Goal: Task Accomplishment & Management: Complete application form

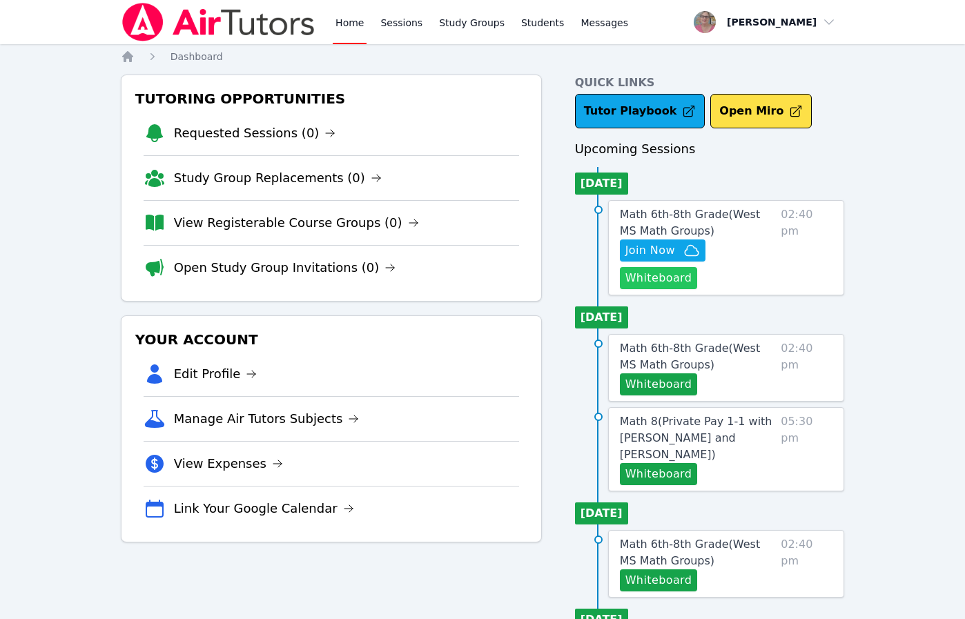
click at [682, 276] on button "Whiteboard" at bounding box center [659, 278] width 78 height 22
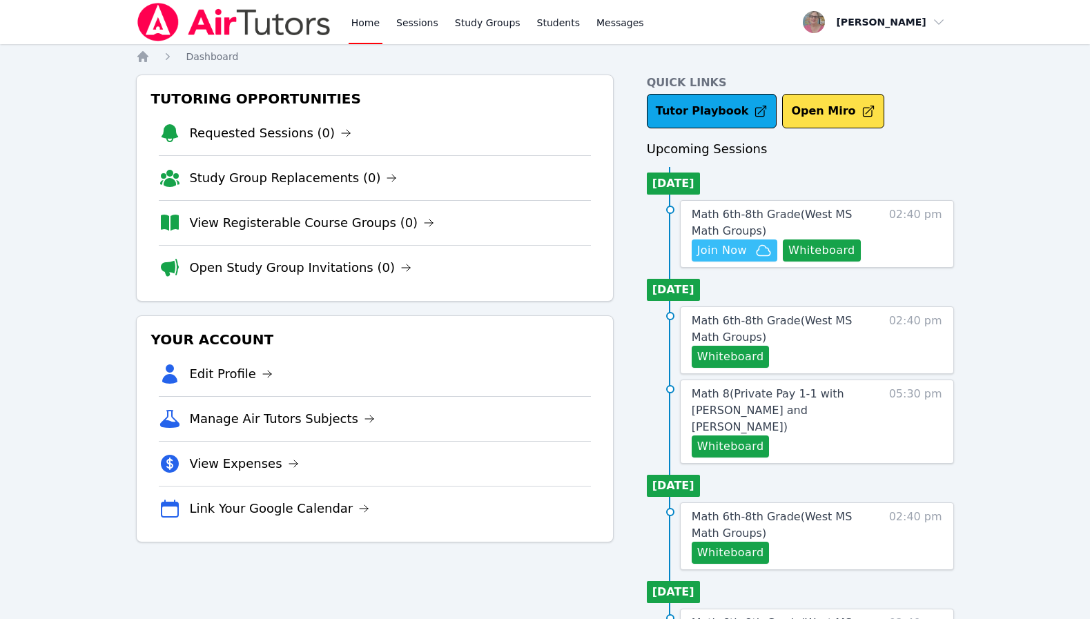
click at [728, 252] on span "Join Now" at bounding box center [722, 250] width 50 height 17
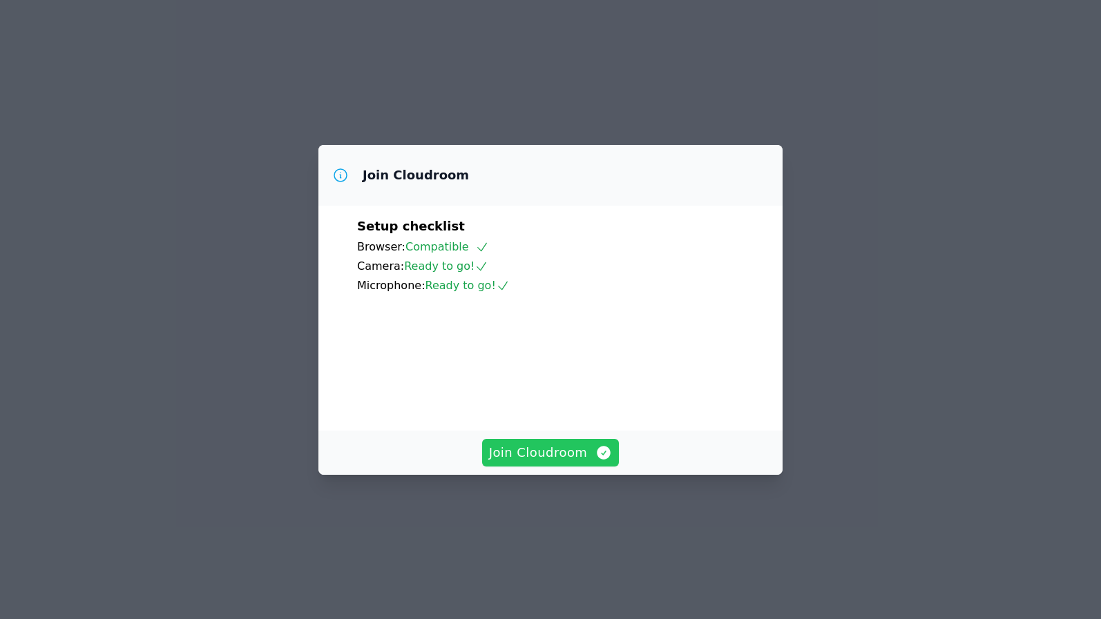
click at [554, 463] on span "Join Cloudroom" at bounding box center [551, 452] width 124 height 19
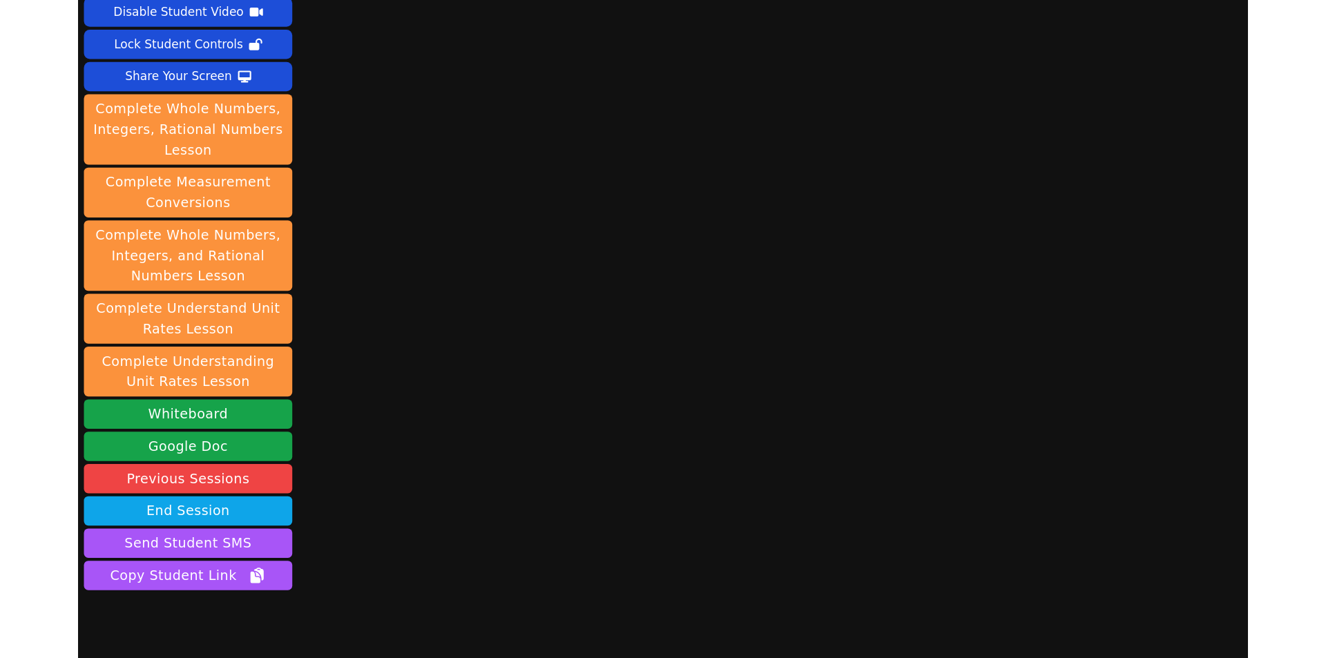
scroll to position [115, 0]
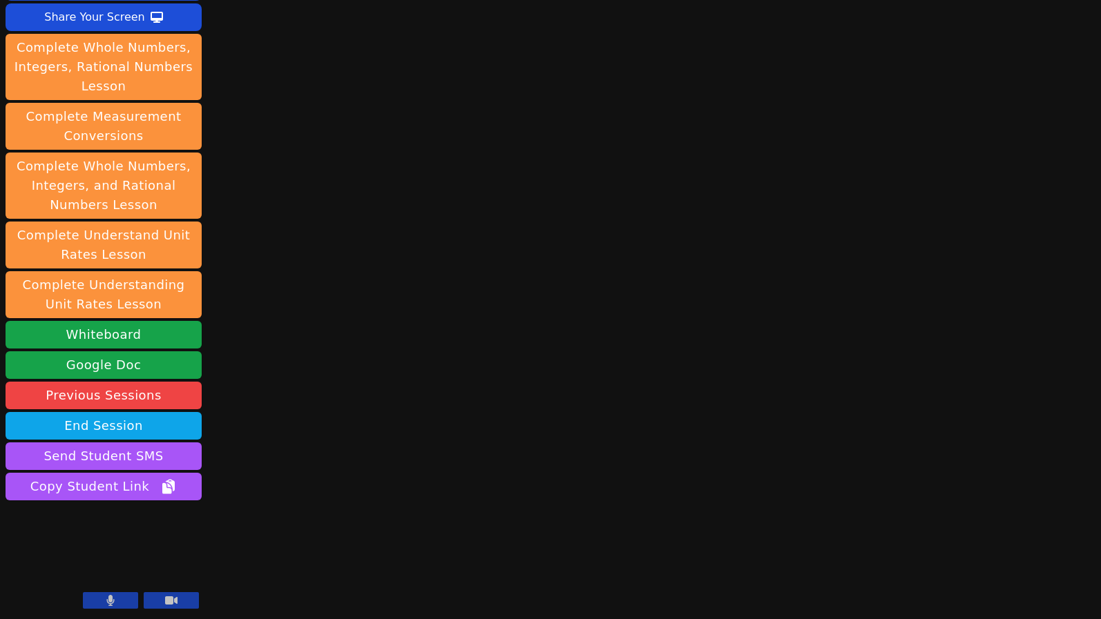
click at [112, 598] on icon at bounding box center [111, 600] width 8 height 11
click at [104, 601] on icon at bounding box center [111, 600] width 14 height 11
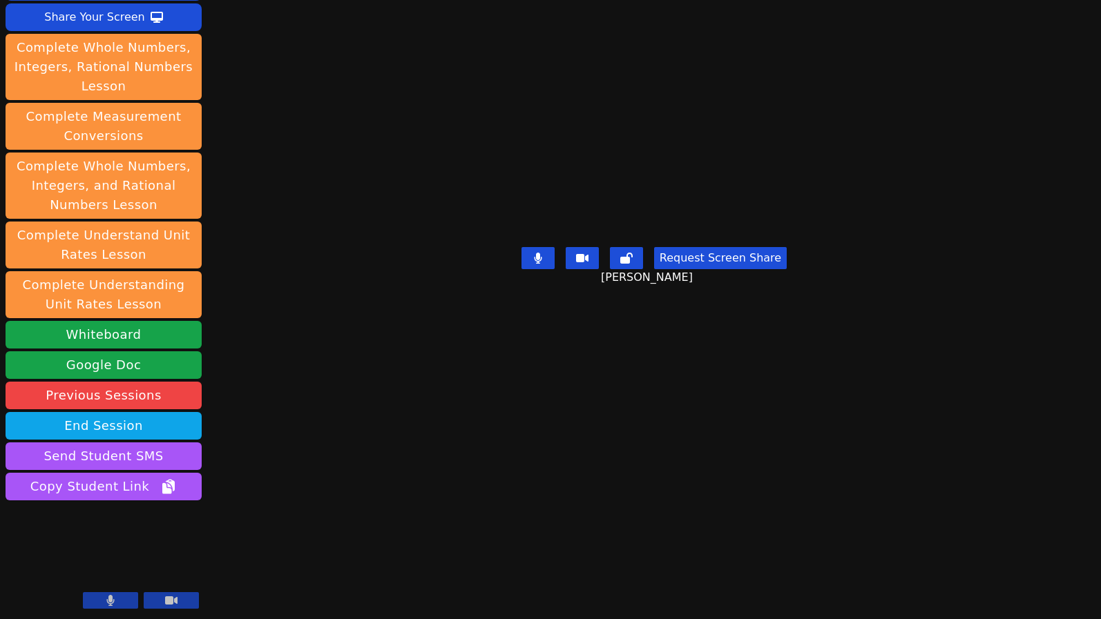
click at [389, 580] on div "Session starts in 00:01:06 Mute Students Disable Student Video Lock Student Con…" at bounding box center [550, 309] width 1101 height 619
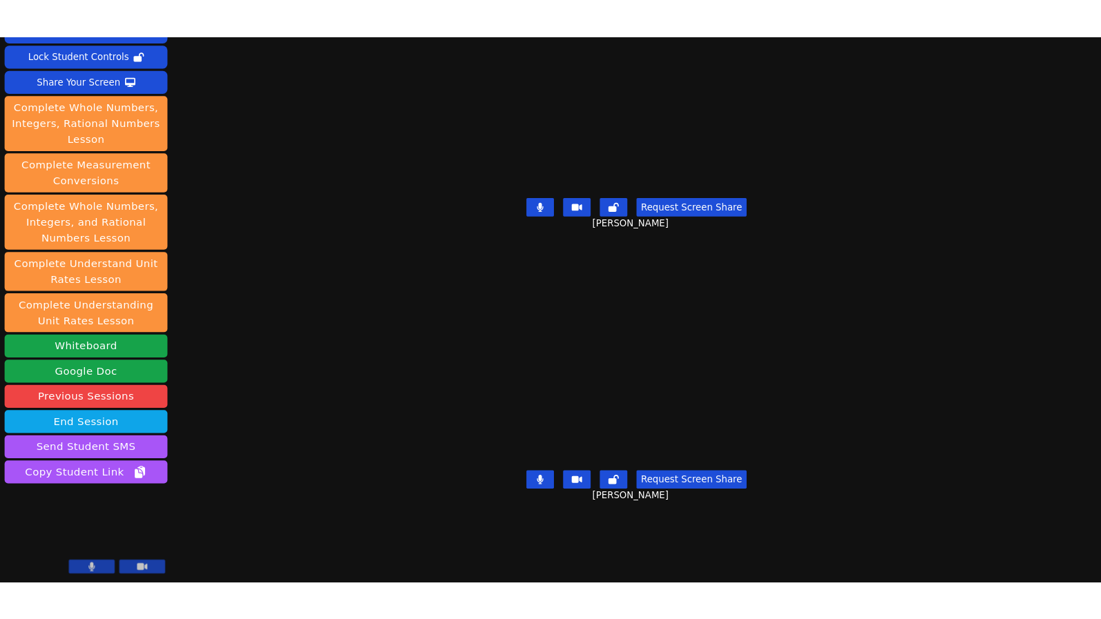
scroll to position [77, 0]
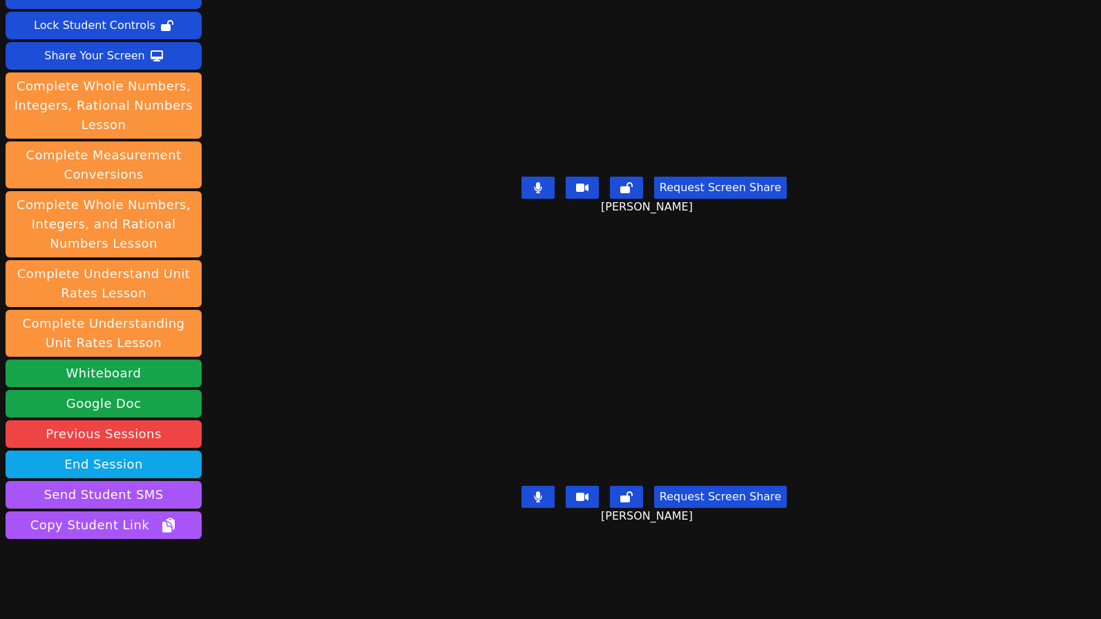
click at [305, 583] on div "Session starts in 00:00:57 Mute Students Disable Student Video Lock Student Con…" at bounding box center [550, 309] width 1101 height 619
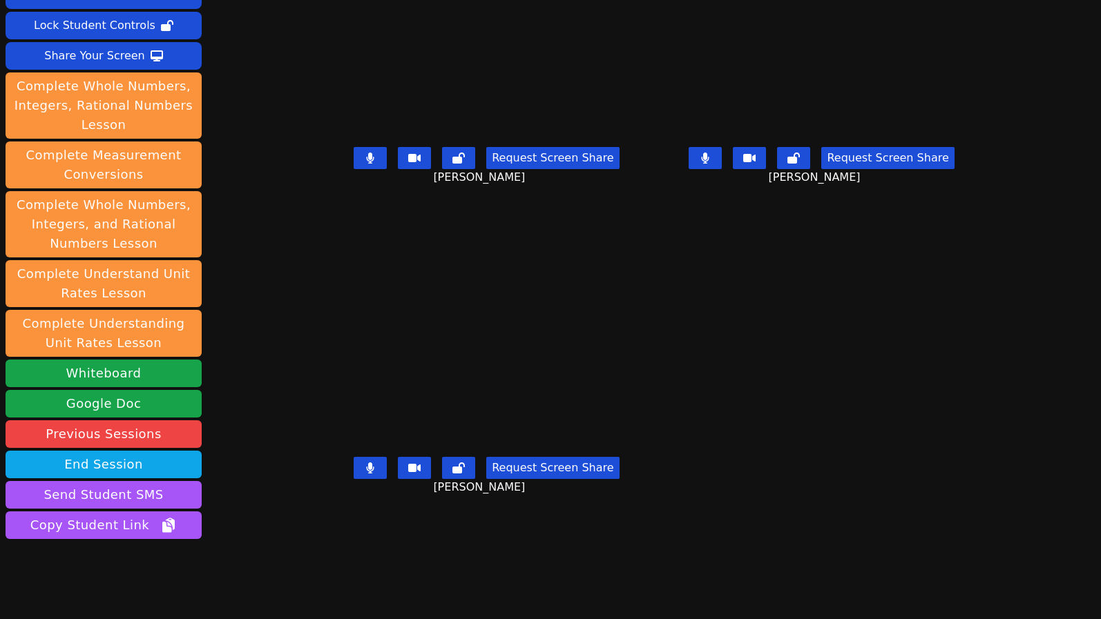
click at [412, 589] on div "Session ends in 00:44:32 Mute Students Disable Student Video Lock Student Contr…" at bounding box center [550, 309] width 1101 height 619
click at [500, 566] on div "Session ends in 00:44:07 Mute Students Disable Student Video Lock Student Contr…" at bounding box center [550, 309] width 1101 height 619
click at [440, 596] on div "Session ends in 00:43:34 Mute Students Disable Student Video Lock Student Contr…" at bounding box center [550, 309] width 1101 height 619
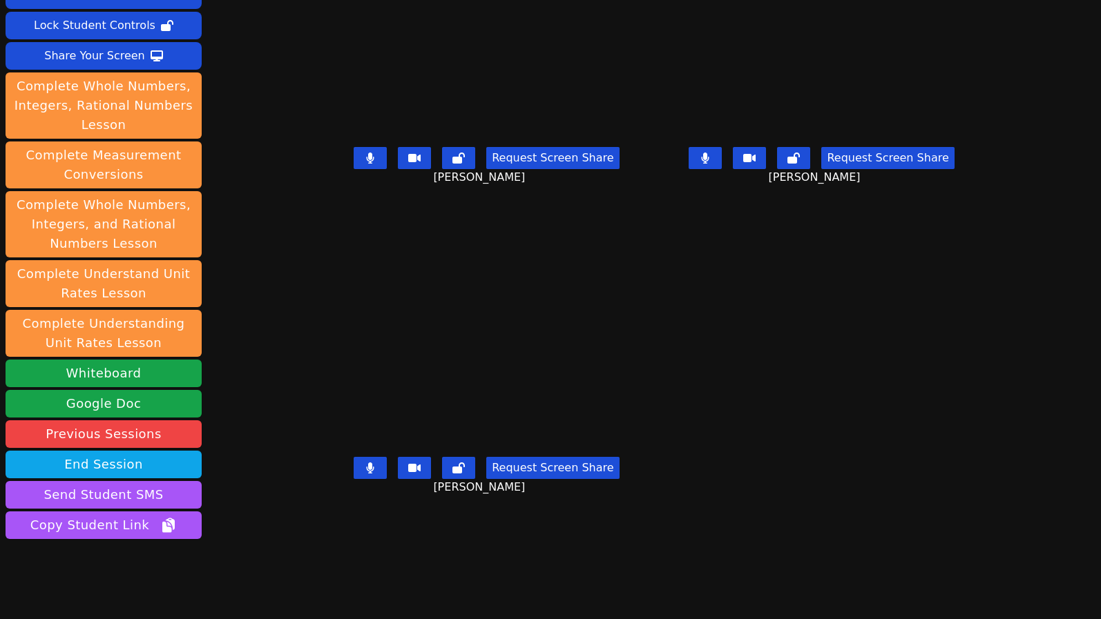
click at [295, 601] on div "Session ends in 00:41:08 Mute Students Disable Student Video Lock Student Contr…" at bounding box center [550, 309] width 1101 height 619
click at [325, 602] on div "Session ends in 00:33:46 Mute Students Disable Student Video Lock Student Contr…" at bounding box center [550, 309] width 1101 height 619
click at [313, 601] on div "Session ends in 00:28:38 Mute Students Disable Student Video Lock Student Contr…" at bounding box center [550, 309] width 1101 height 619
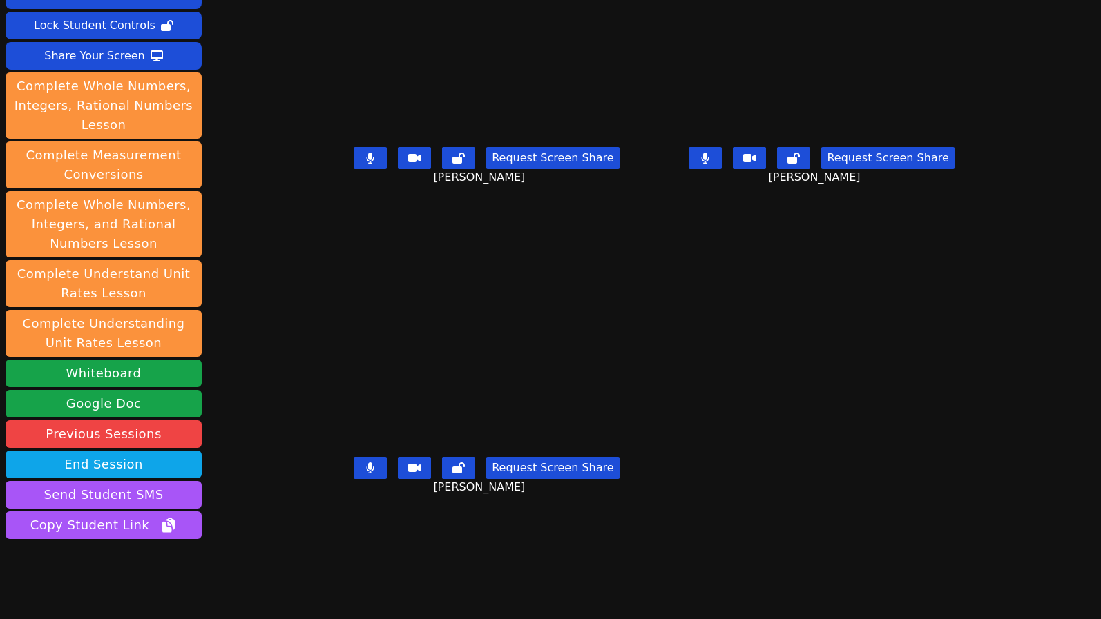
click at [313, 601] on div "Session ends in 00:28:38 Mute Students Disable Student Video Lock Student Contr…" at bounding box center [550, 309] width 1101 height 619
click at [267, 586] on div "Session ends in 00:28:30 Mute Students Disable Student Video Lock Student Contr…" at bounding box center [550, 309] width 1101 height 619
click at [264, 579] on div "Session ends in 00:24:11 Mute Students Disable Student Video Lock Student Contr…" at bounding box center [550, 309] width 1101 height 619
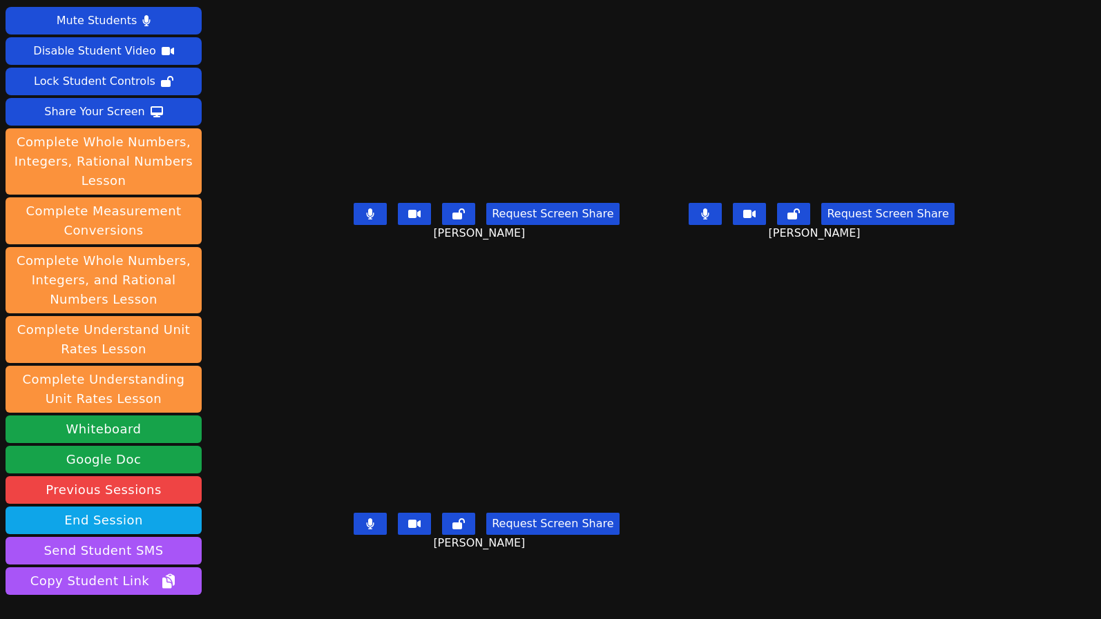
scroll to position [0, 0]
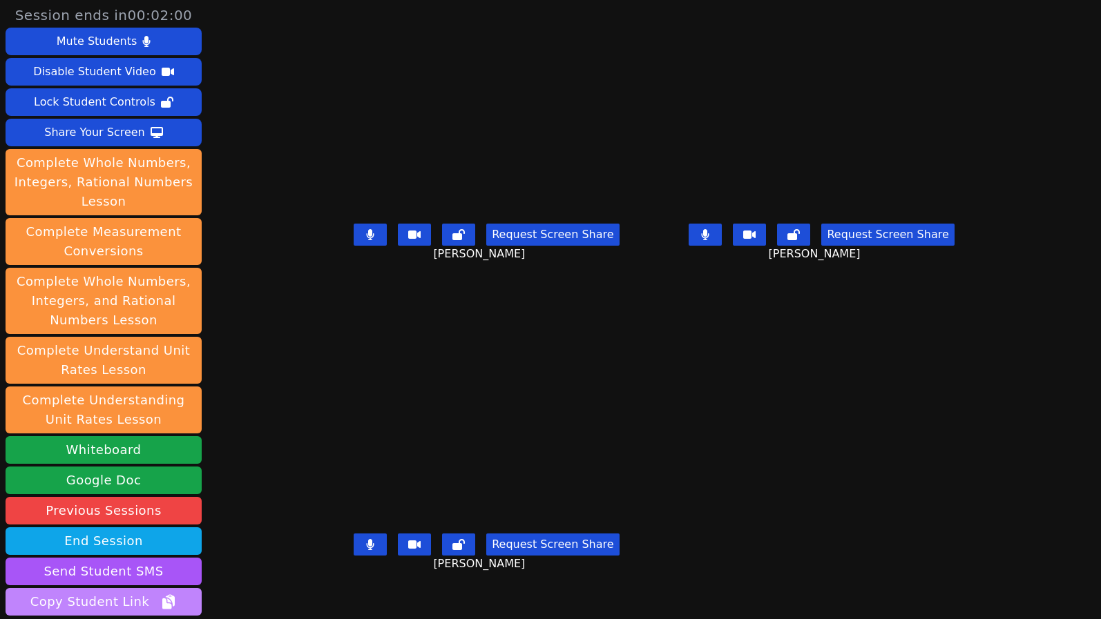
click at [131, 600] on span "Copy Student Link" at bounding box center [103, 602] width 146 height 19
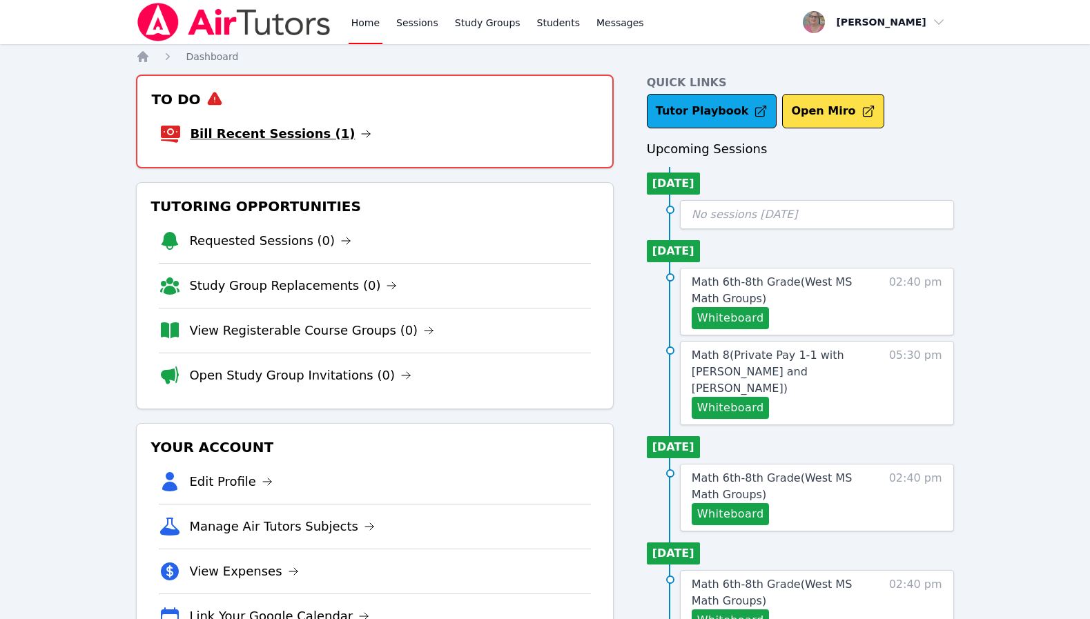
click at [268, 133] on link "Bill Recent Sessions (1)" at bounding box center [281, 133] width 182 height 19
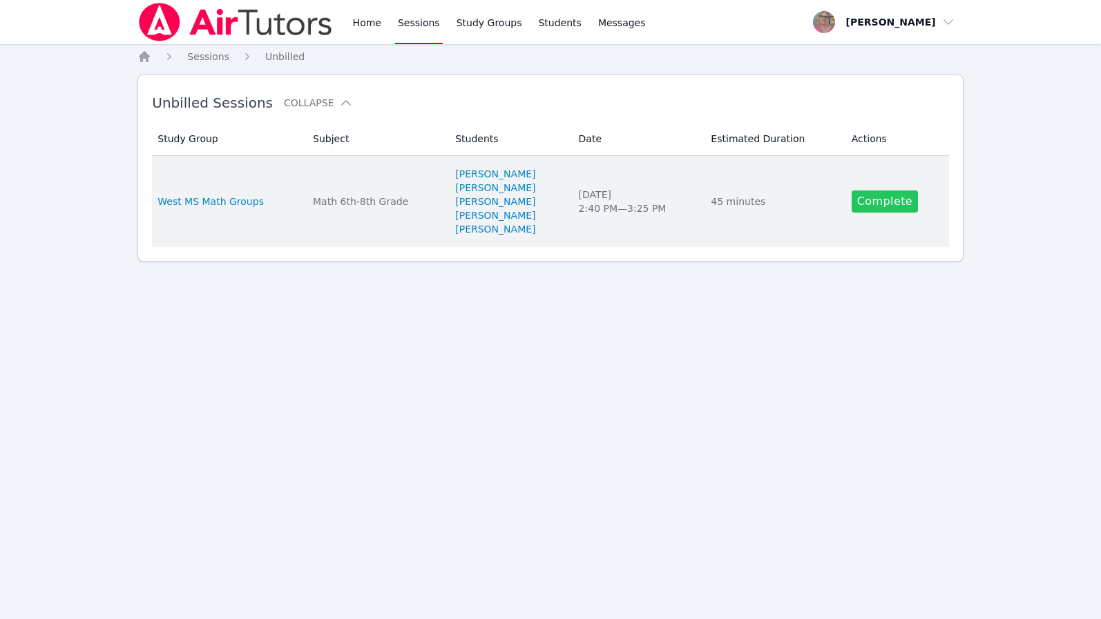
click at [876, 200] on link "Complete" at bounding box center [884, 202] width 66 height 22
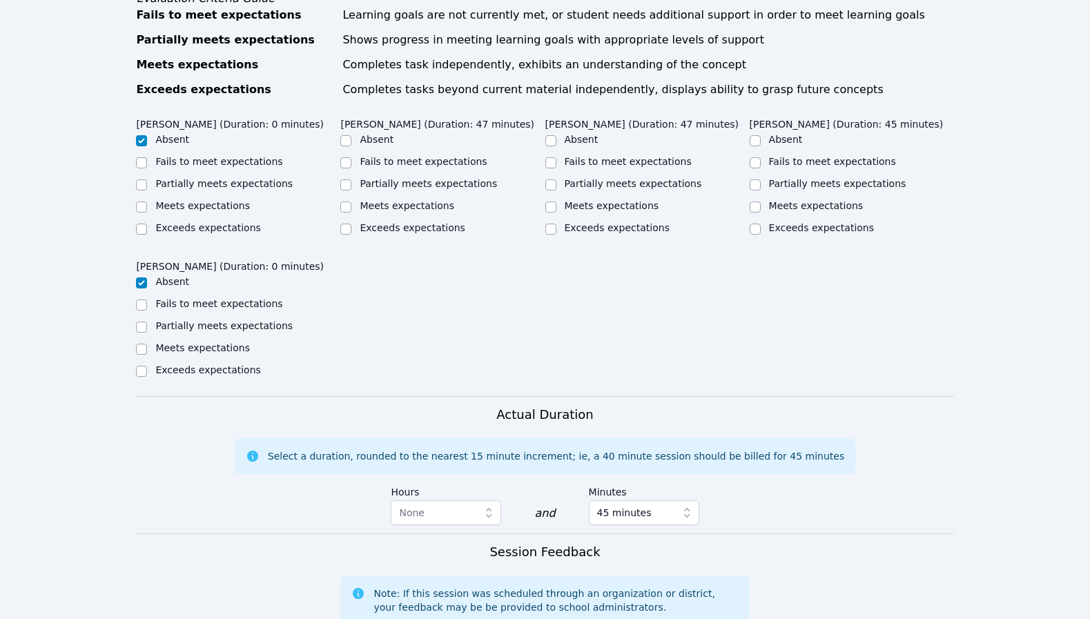
scroll to position [1387, 0]
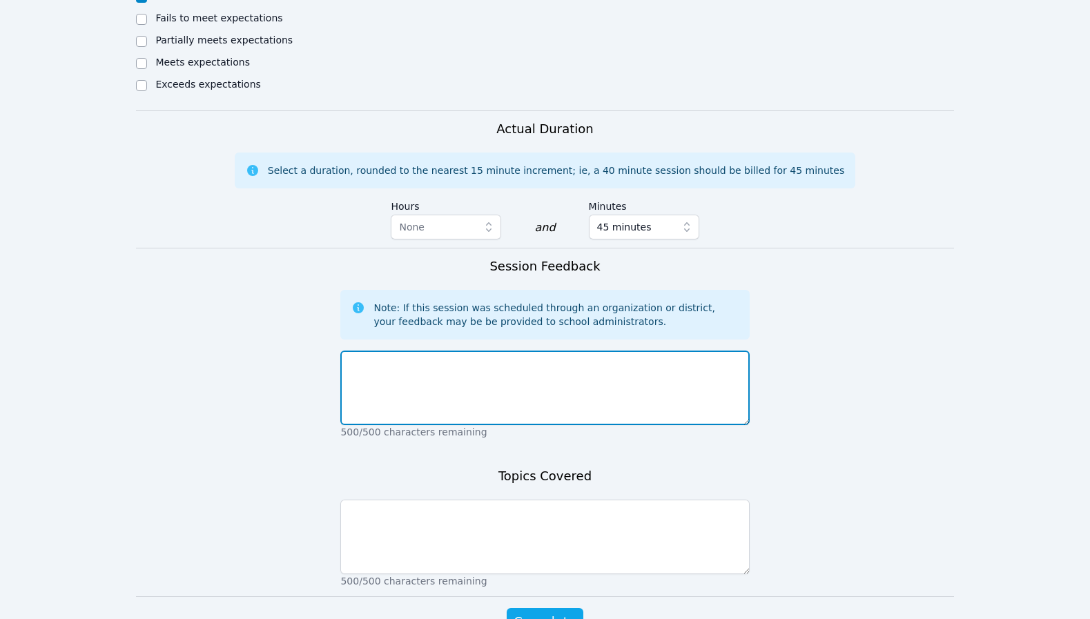
click at [481, 351] on textarea at bounding box center [544, 388] width 409 height 75
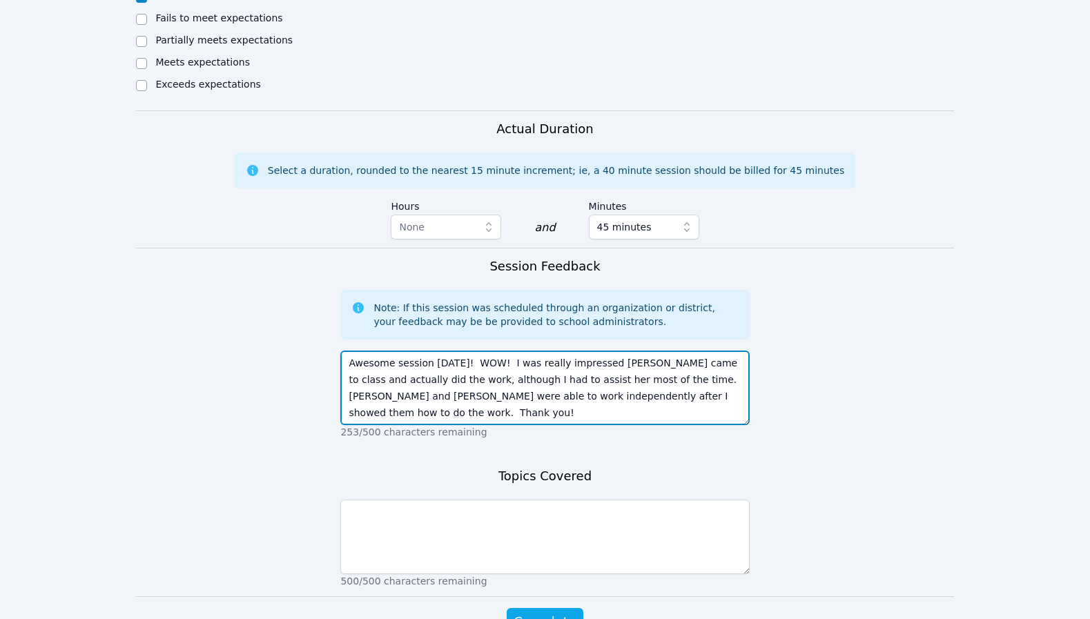
type textarea "Awesome session [DATE]! WOW! I was really impressed [PERSON_NAME] came to class…"
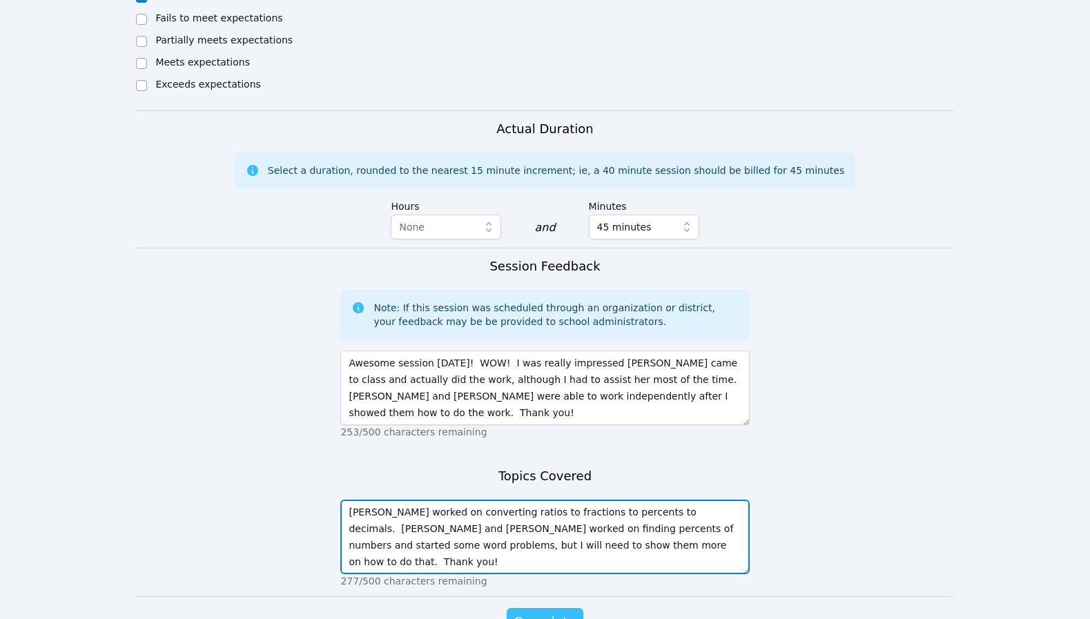
type textarea "[PERSON_NAME] worked on converting ratios to fractions to percents to decimals.…"
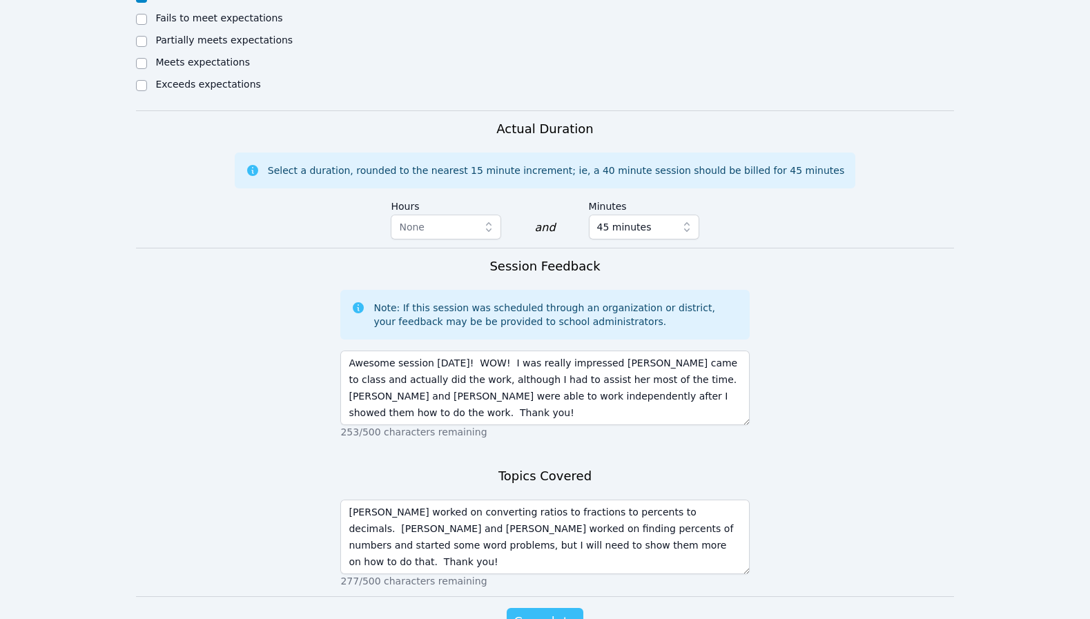
click at [543, 613] on span "Complete" at bounding box center [545, 622] width 62 height 19
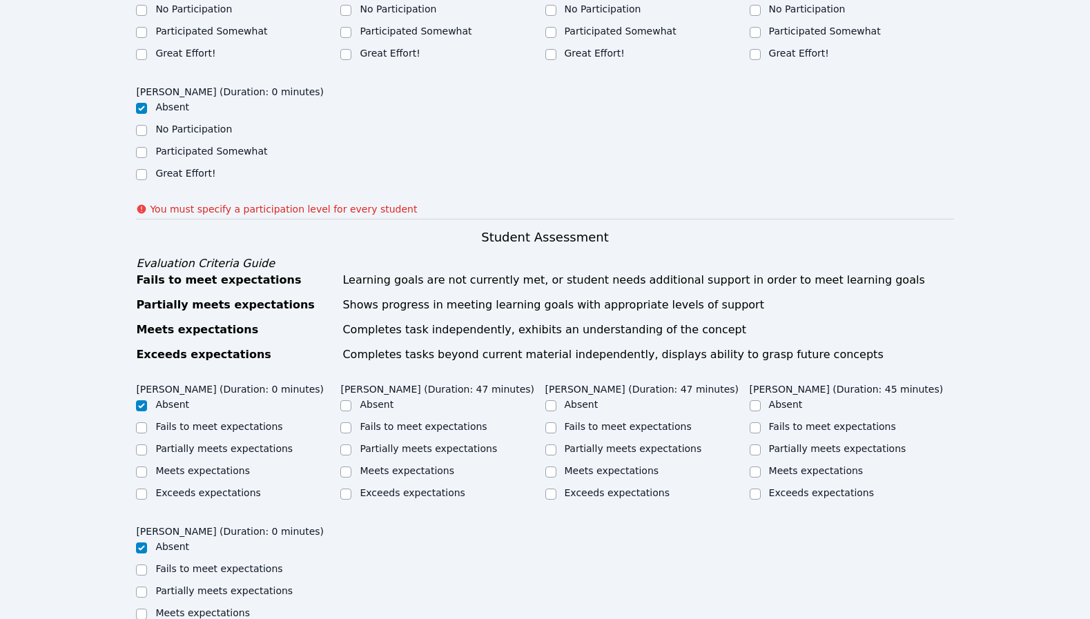
scroll to position [843, 0]
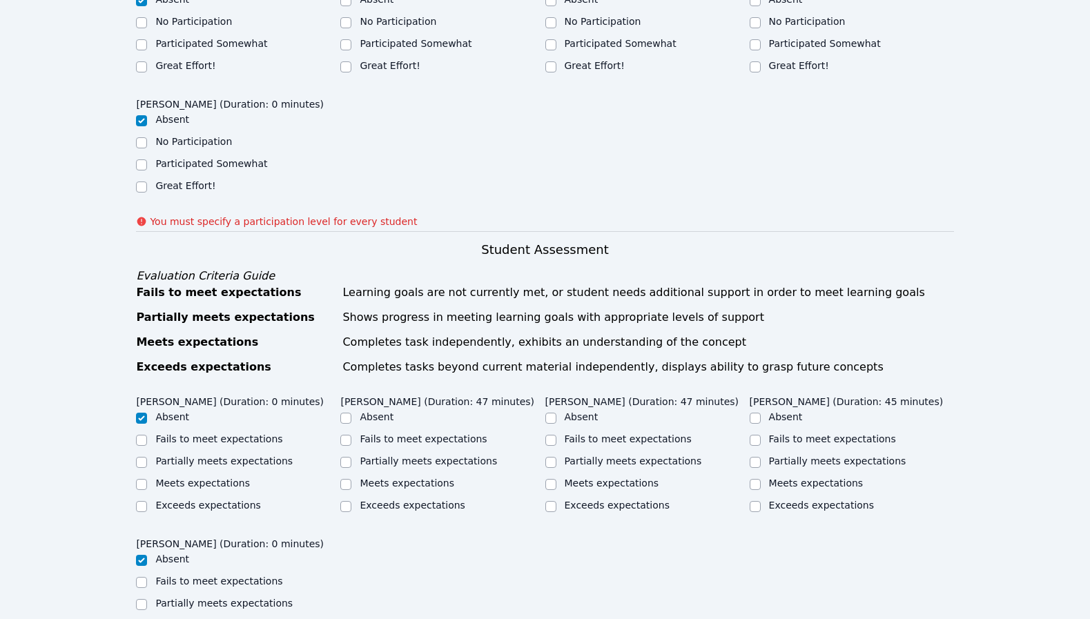
click at [398, 500] on label "Exceeds expectations" at bounding box center [412, 505] width 105 height 11
click at [352, 501] on input "Exceeds expectations" at bounding box center [345, 506] width 11 height 11
checkbox input "true"
click at [614, 500] on label "Exceeds expectations" at bounding box center [617, 505] width 105 height 11
click at [557, 501] on input "Exceeds expectations" at bounding box center [551, 506] width 11 height 11
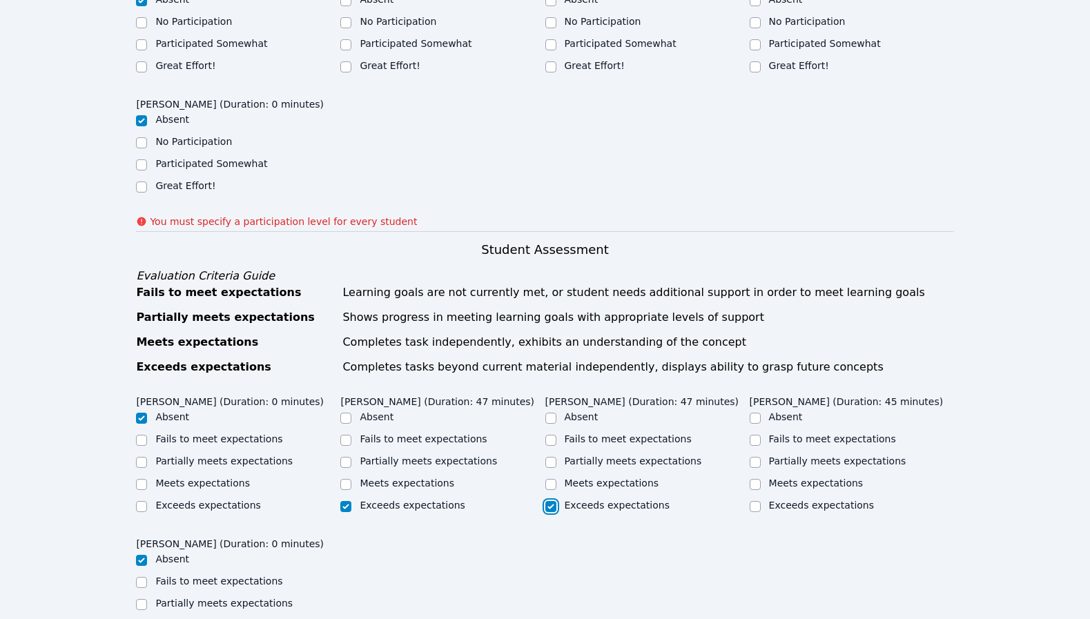
checkbox input "true"
click at [816, 478] on label "Meets expectations" at bounding box center [816, 483] width 95 height 11
click at [761, 479] on input "Meets expectations" at bounding box center [755, 484] width 11 height 11
checkbox input "true"
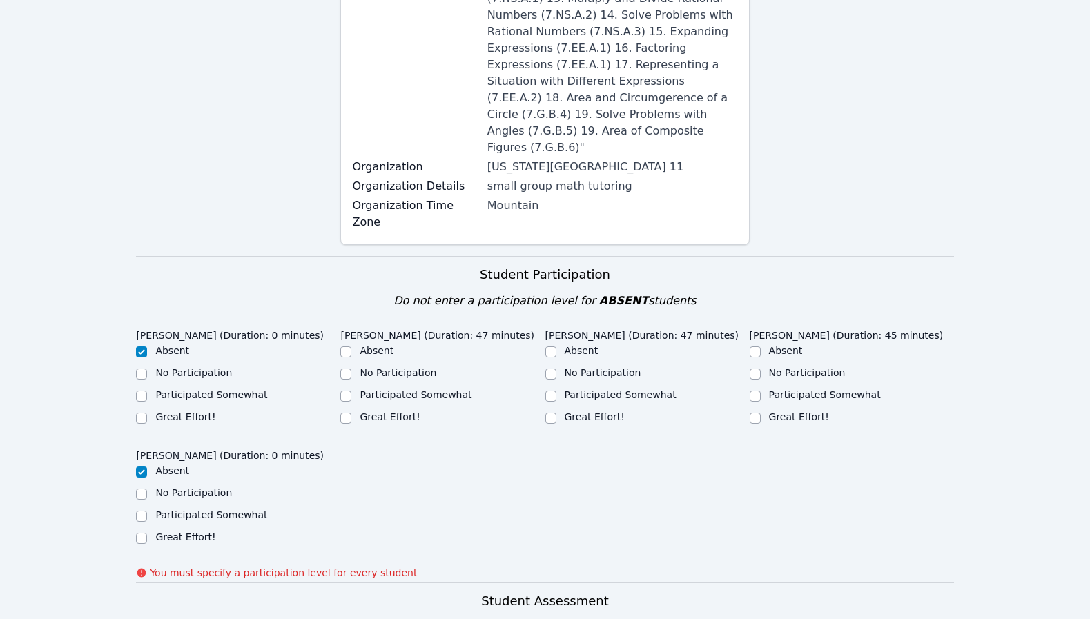
scroll to position [487, 0]
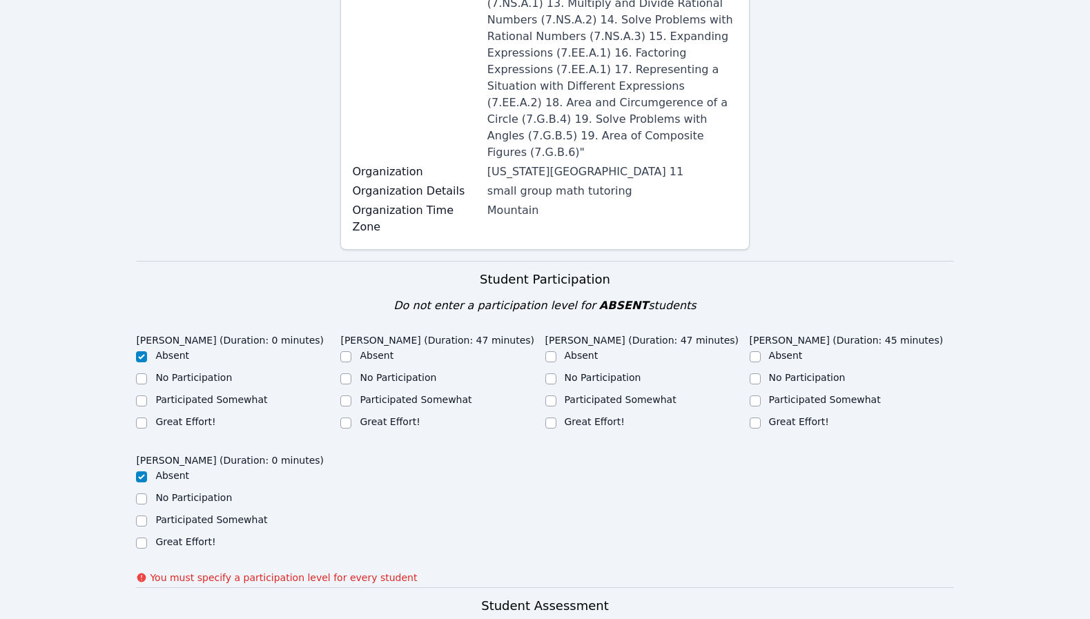
click at [787, 416] on label "Great Effort!" at bounding box center [799, 421] width 60 height 11
click at [761, 418] on input "Great Effort!" at bounding box center [755, 423] width 11 height 11
checkbox input "true"
click at [606, 416] on label "Great Effort!" at bounding box center [595, 421] width 60 height 11
click at [557, 418] on input "Great Effort!" at bounding box center [551, 423] width 11 height 11
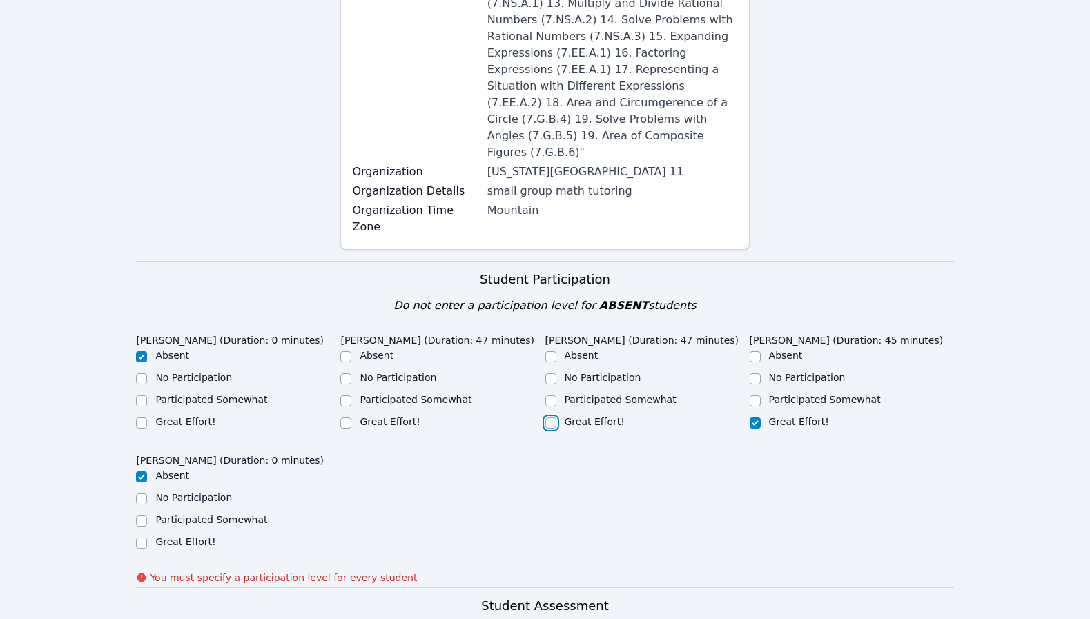
checkbox input "true"
click at [395, 416] on label "Great Effort!" at bounding box center [390, 421] width 60 height 11
click at [352, 418] on input "Great Effort!" at bounding box center [345, 423] width 11 height 11
checkbox input "true"
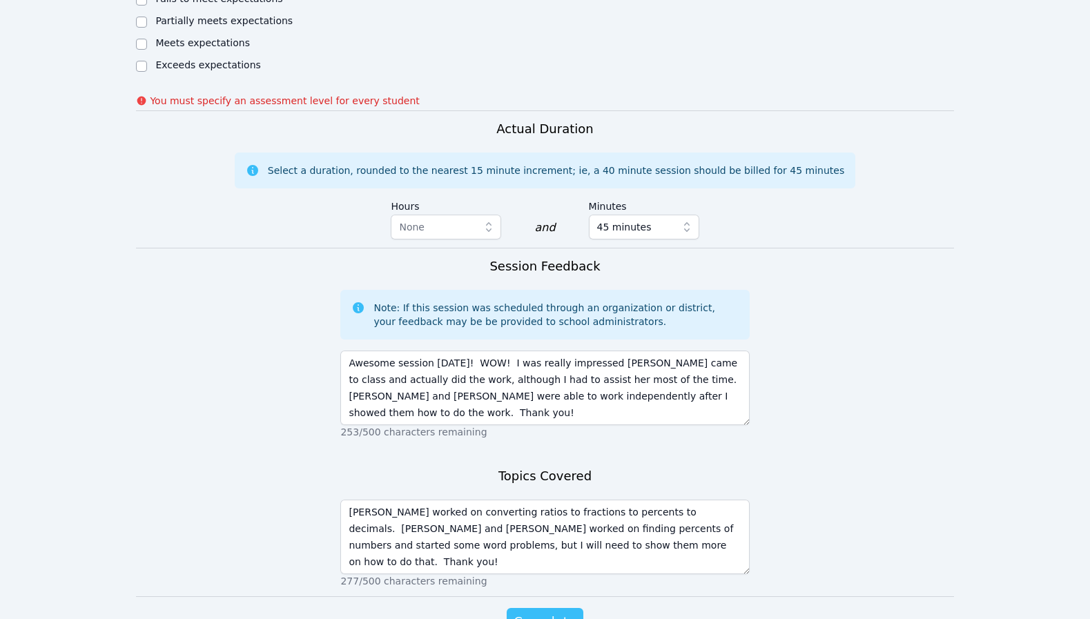
click at [572, 613] on span "Complete" at bounding box center [545, 622] width 62 height 19
